Goal: Navigation & Orientation: Find specific page/section

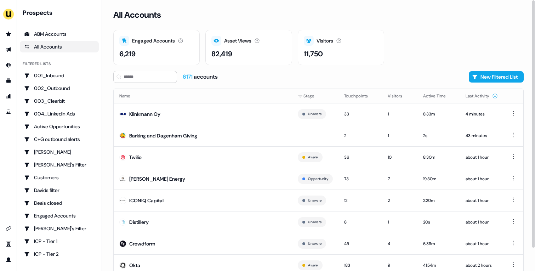
scroll to position [25, 0]
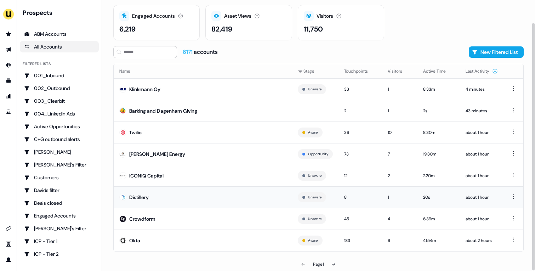
click at [212, 191] on td "Distillery" at bounding box center [203, 197] width 178 height 22
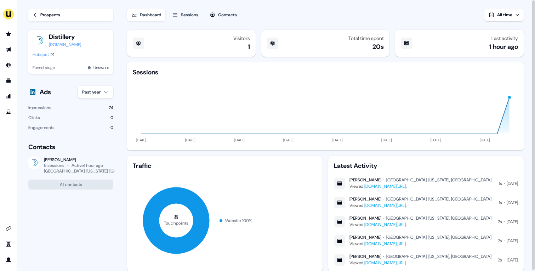
click at [198, 19] on button "Sessions" at bounding box center [185, 14] width 34 height 13
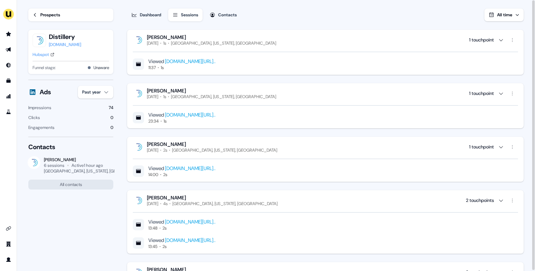
click at [43, 54] on div "Hubspot" at bounding box center [41, 54] width 16 height 7
click at [51, 18] on link "Prospects" at bounding box center [70, 14] width 85 height 13
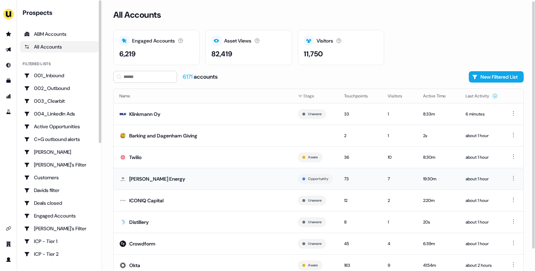
scroll to position [4, 0]
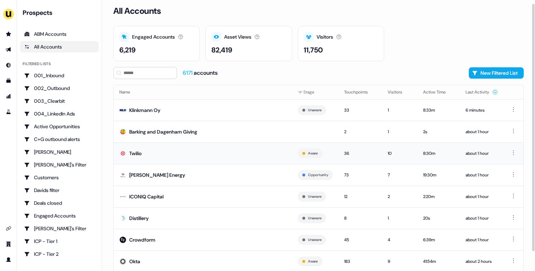
click at [205, 155] on td "Twilio" at bounding box center [203, 153] width 178 height 22
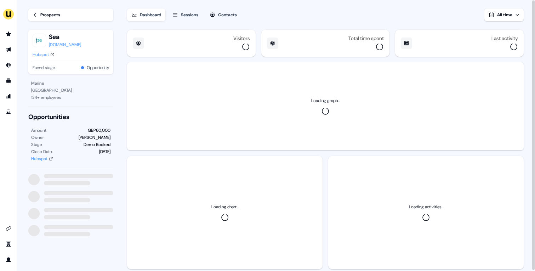
click at [46, 54] on div "Hubspot" at bounding box center [41, 54] width 16 height 7
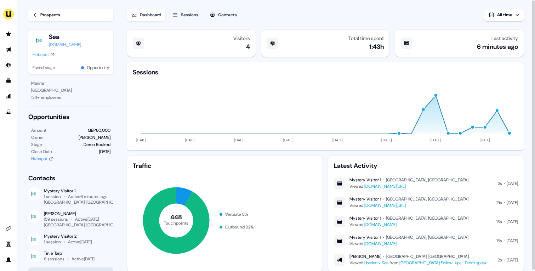
click at [59, 16] on div "Prospects" at bounding box center [50, 14] width 20 height 7
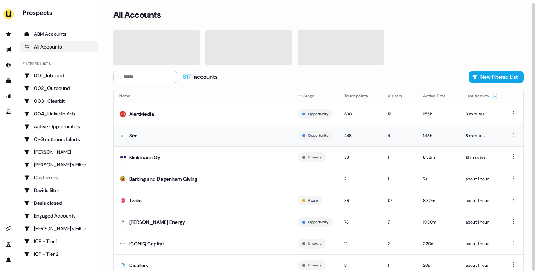
scroll to position [25, 0]
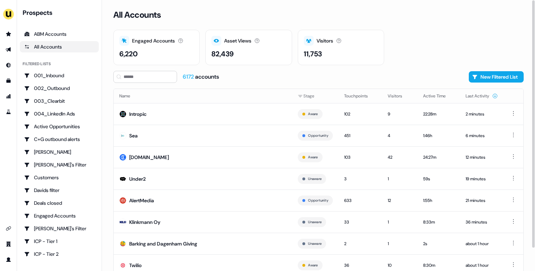
scroll to position [25, 0]
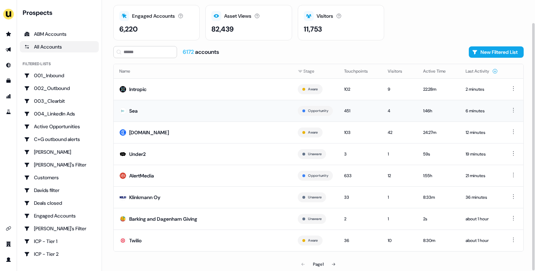
click at [229, 109] on td "Sea" at bounding box center [203, 111] width 178 height 22
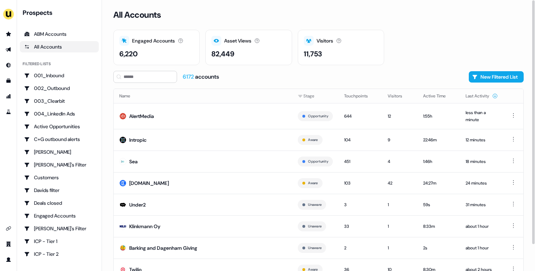
click at [408, 31] on div "Engaged Accounts Accounts that have interacted with an asset. 6,220 Asset Views…" at bounding box center [318, 47] width 410 height 35
